Goal: Information Seeking & Learning: Learn about a topic

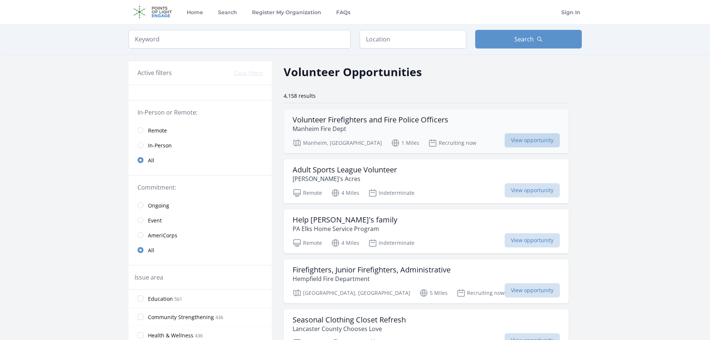
click at [505, 140] on span "View opportunity" at bounding box center [532, 140] width 55 height 14
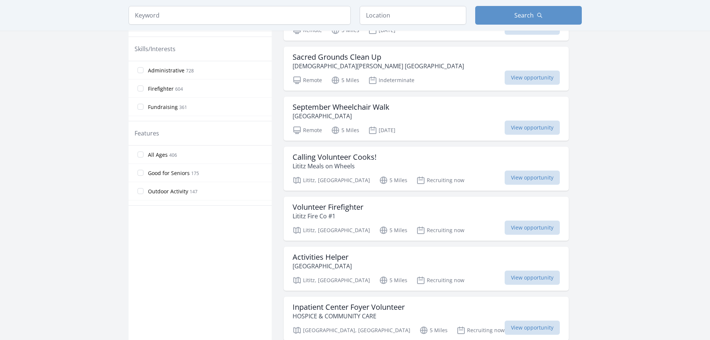
scroll to position [315, 0]
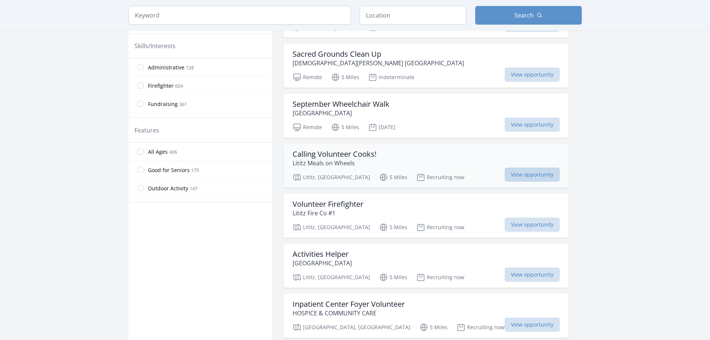
click at [505, 175] on span "View opportunity" at bounding box center [532, 174] width 55 height 14
click at [315, 255] on h3 "Activities Helper" at bounding box center [322, 253] width 59 height 9
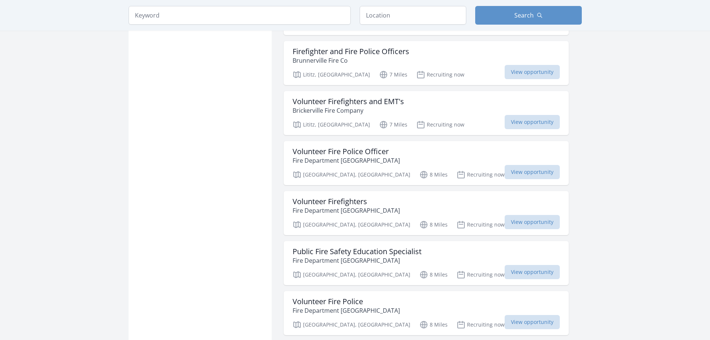
scroll to position [825, 0]
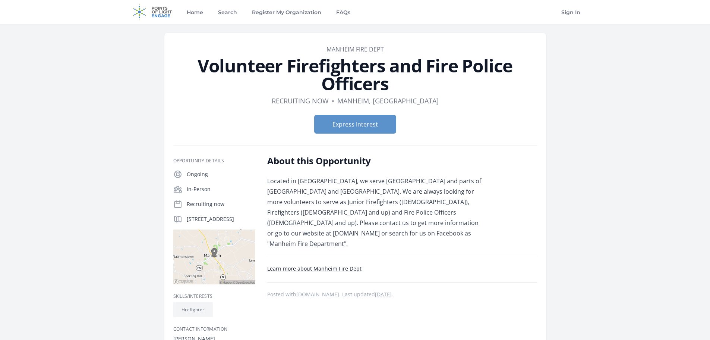
click at [340, 265] on link "Learn more about Manheim Fire Dept" at bounding box center [314, 268] width 94 height 7
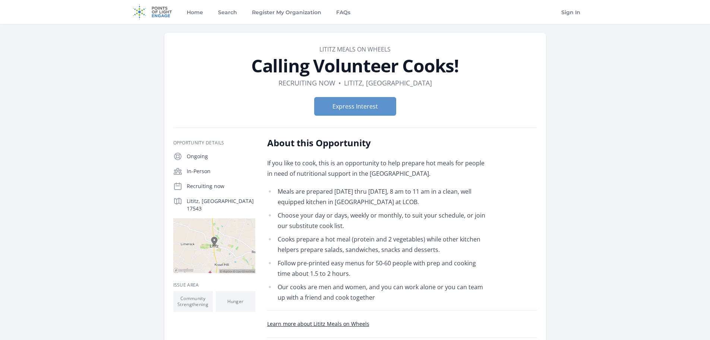
click at [337, 323] on link "Learn more about Lititz Meals on Wheels" at bounding box center [318, 323] width 102 height 7
